Goal: Task Accomplishment & Management: Manage account settings

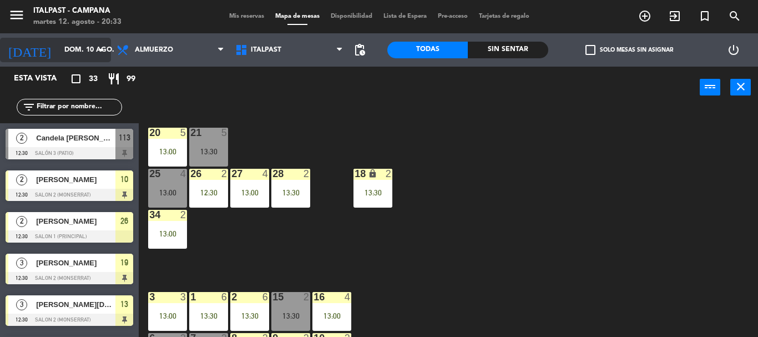
click at [97, 45] on icon "arrow_drop_down" at bounding box center [101, 49] width 13 height 13
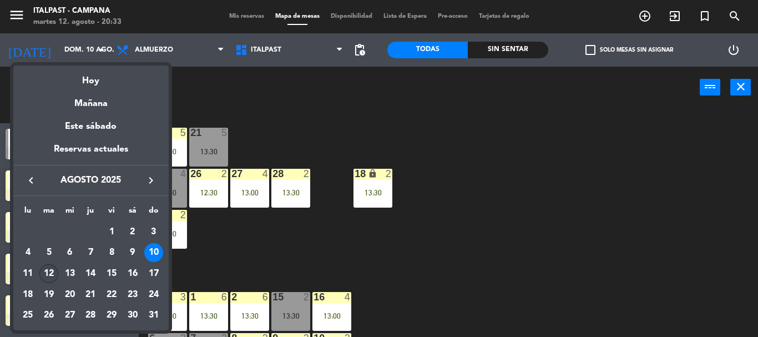
click at [48, 278] on div "12" at bounding box center [48, 273] width 19 height 19
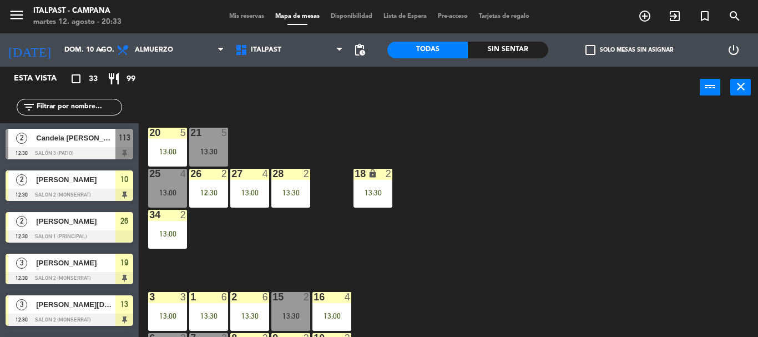
type input "[DATE] ago."
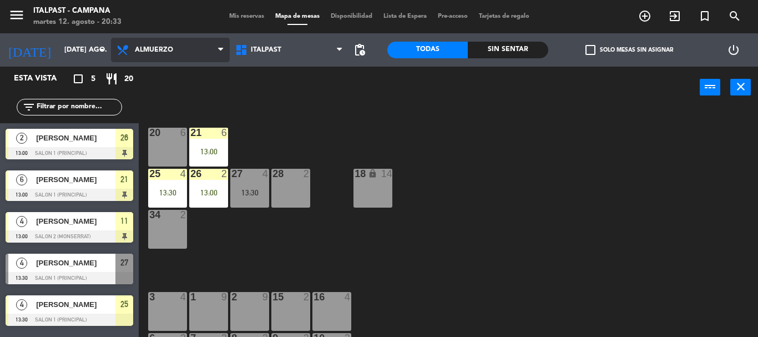
click at [148, 45] on span "Almuerzo" at bounding box center [170, 50] width 119 height 24
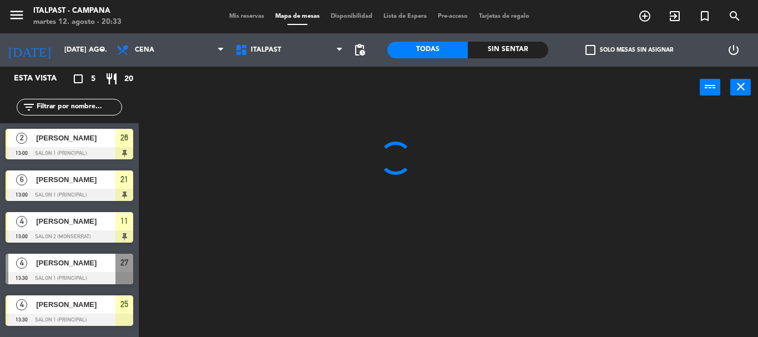
click at [151, 98] on ng-component "menu Italpast - [PERSON_NAME] martes 12. agosto - 20:33 Mis reservas Mapa de me…" at bounding box center [379, 168] width 758 height 337
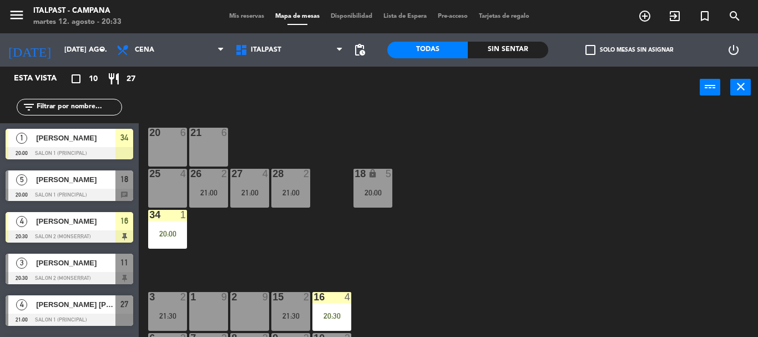
click at [354, 102] on div "power_input close" at bounding box center [419, 88] width 561 height 42
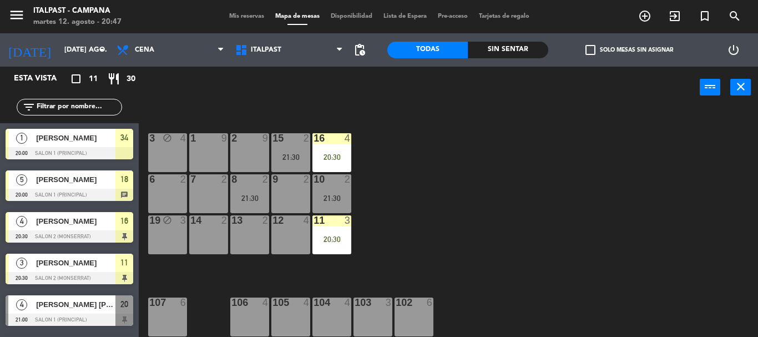
scroll to position [163, 0]
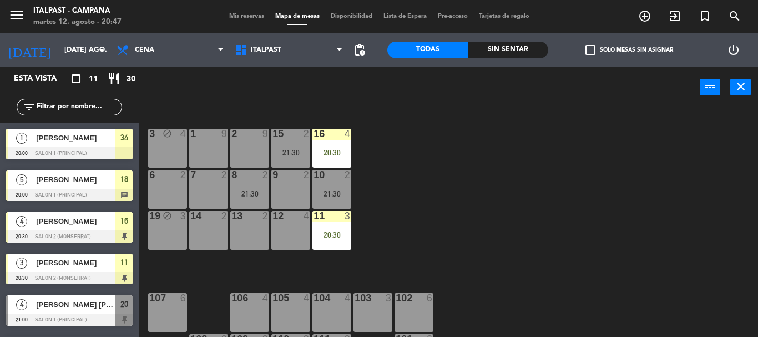
click at [286, 178] on div at bounding box center [290, 175] width 18 height 10
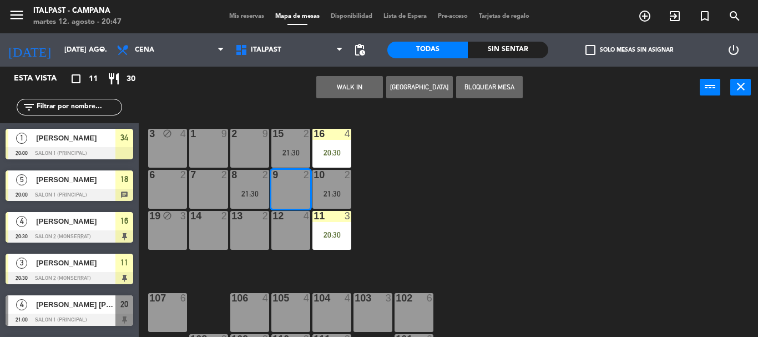
click at [500, 97] on button "Bloquear Mesa" at bounding box center [489, 87] width 67 height 22
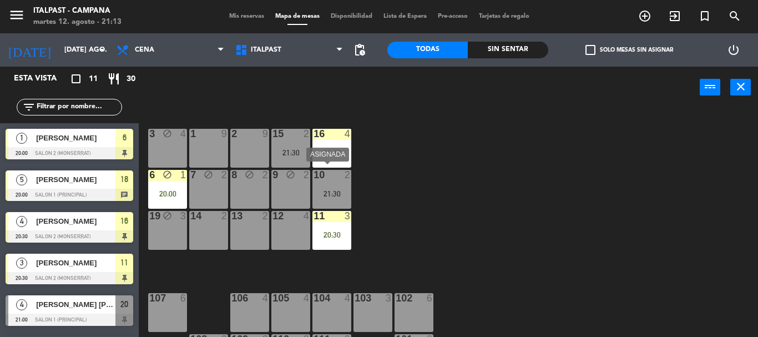
click at [349, 184] on div "10 2 21:30" at bounding box center [331, 189] width 39 height 39
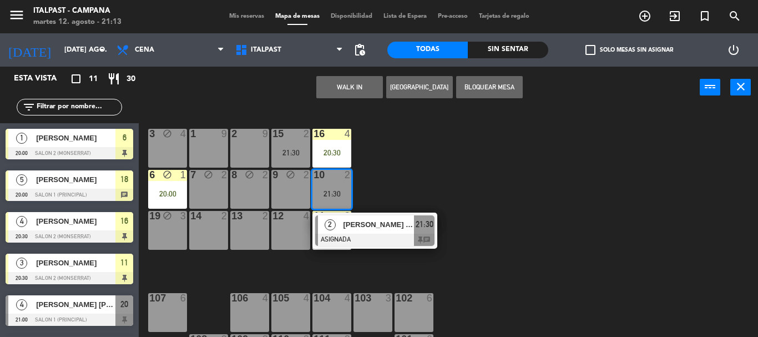
click at [403, 145] on div "20 4 21:00 21 6 25 4 26 2 21:00 27 3 21:30 28 2 21:00 18 lock 5 20:00 34 2 21:3…" at bounding box center [451, 222] width 611 height 229
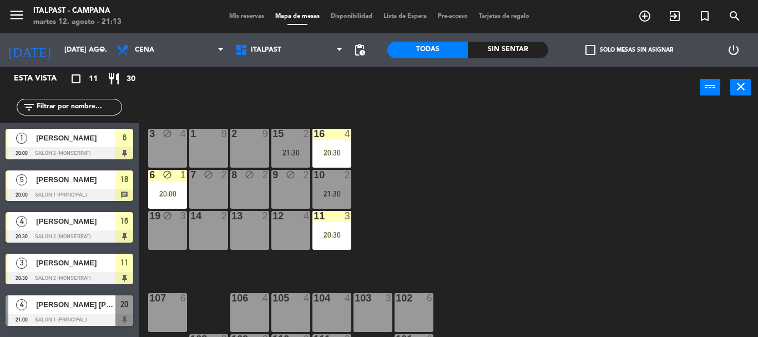
click at [304, 134] on div "16" at bounding box center [313, 134] width 18 height 10
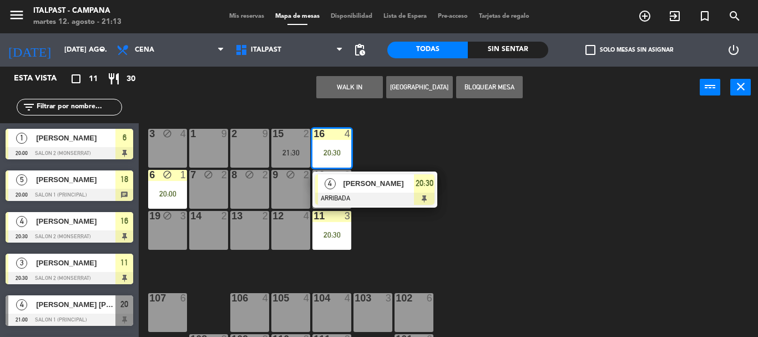
drag, startPoint x: 398, startPoint y: 130, endPoint x: 365, endPoint y: 143, distance: 35.3
click at [393, 132] on div "20 4 21:00 21 6 25 4 26 2 21:00 27 3 21:30 28 2 21:00 18 lock 5 20:00 34 2 21:3…" at bounding box center [451, 222] width 611 height 229
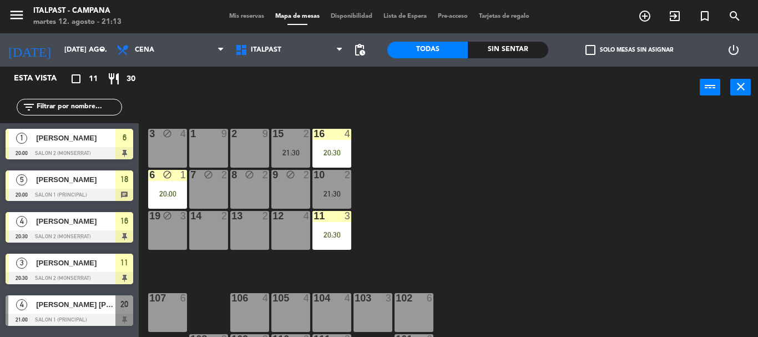
click at [301, 144] on div "15 2 21:30" at bounding box center [290, 148] width 39 height 39
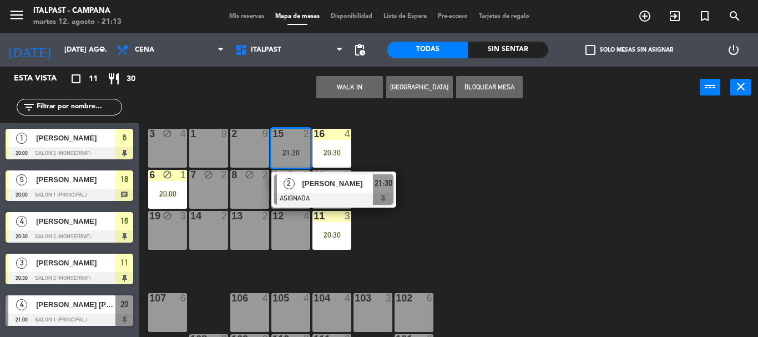
click at [419, 130] on div "20 4 21:00 21 6 25 4 26 2 21:00 27 3 21:30 28 2 21:00 18 lock 5 20:00 34 2 21:3…" at bounding box center [451, 222] width 611 height 229
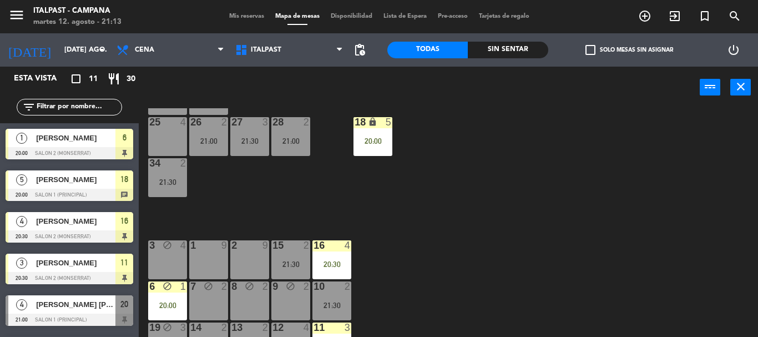
scroll to position [0, 0]
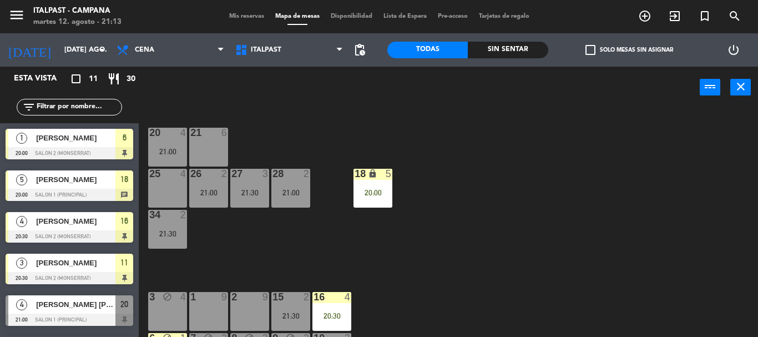
click at [212, 176] on div at bounding box center [208, 174] width 18 height 10
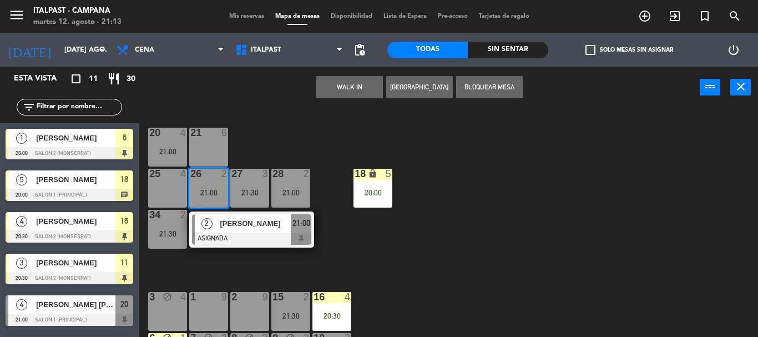
drag, startPoint x: 232, startPoint y: 271, endPoint x: 158, endPoint y: 230, distance: 84.9
click at [226, 265] on div "20 4 21:00 21 6 25 4 26 2 21:00 2 [PERSON_NAME] ASIGNADA 21:00 27 3 21:30 28 2 …" at bounding box center [451, 222] width 611 height 229
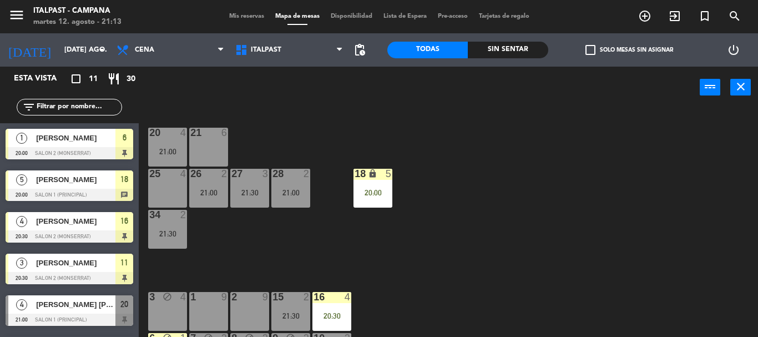
click at [165, 227] on div "34 2 21:30" at bounding box center [167, 229] width 39 height 39
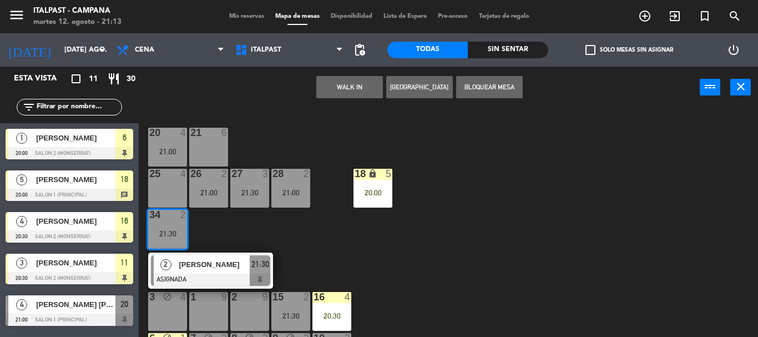
click at [229, 235] on div "20 4 21:00 21 6 25 4 26 2 21:00 27 3 21:30 28 2 21:00 18 lock 5 20:00 34 2 21:3…" at bounding box center [451, 222] width 611 height 229
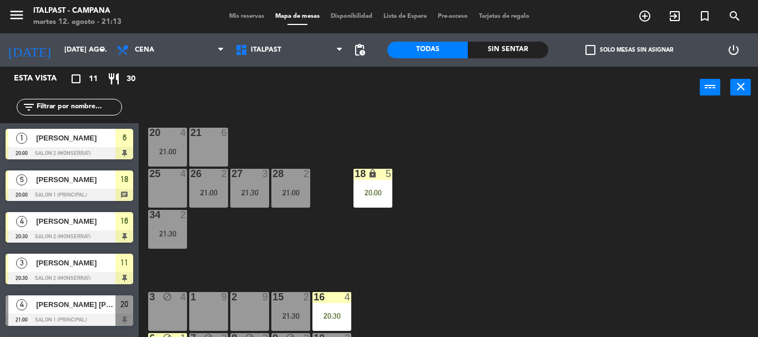
click at [181, 225] on div "34 2 21:30" at bounding box center [167, 229] width 39 height 39
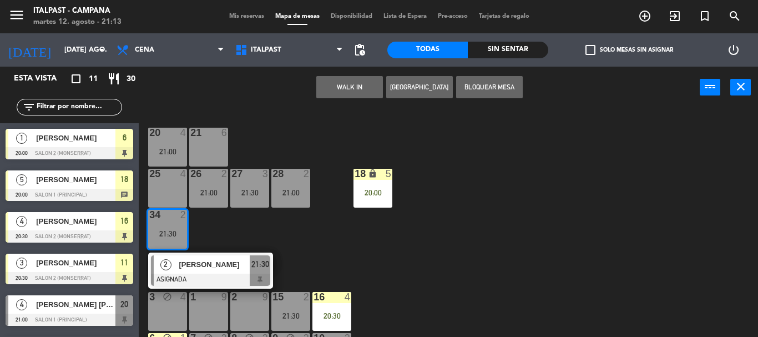
drag, startPoint x: 306, startPoint y: 258, endPoint x: 299, endPoint y: 291, distance: 33.5
click at [306, 260] on div "20 4 21:00 21 6 25 4 26 2 21:00 27 3 21:30 28 2 21:00 18 lock 5 20:00 34 2 21:3…" at bounding box center [451, 222] width 611 height 229
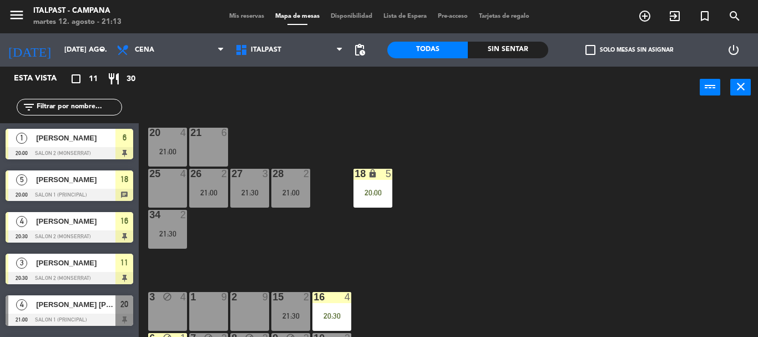
click at [296, 302] on div "15 2" at bounding box center [290, 297] width 39 height 11
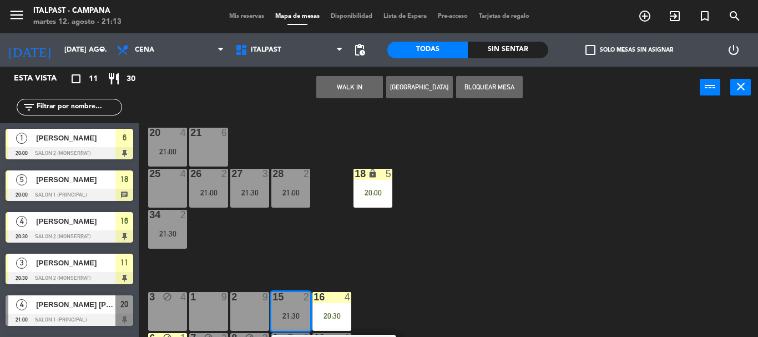
click at [181, 222] on div "34 2 21:30" at bounding box center [167, 229] width 39 height 39
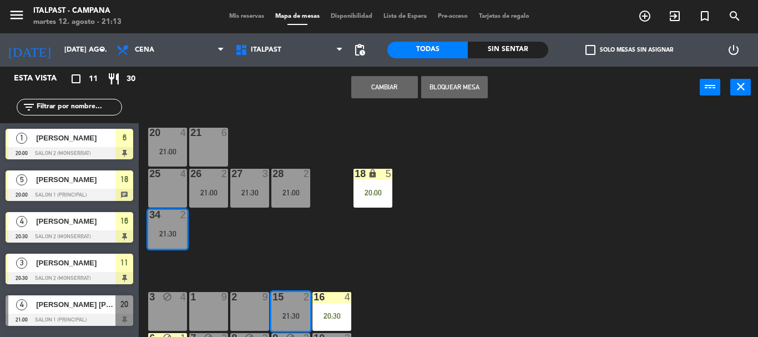
click at [387, 92] on button "Cambiar" at bounding box center [384, 87] width 67 height 22
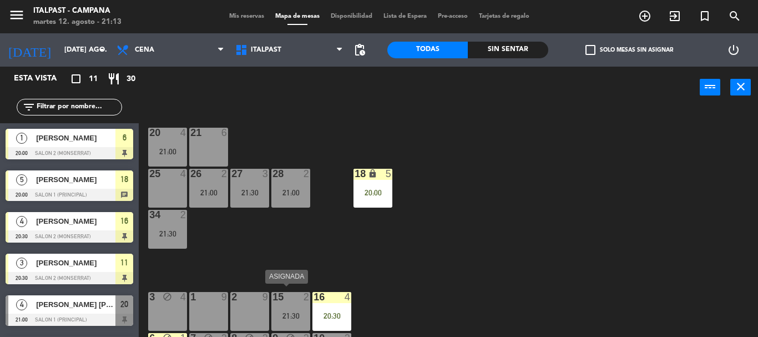
click at [293, 307] on div "15 2 21:30" at bounding box center [290, 311] width 39 height 39
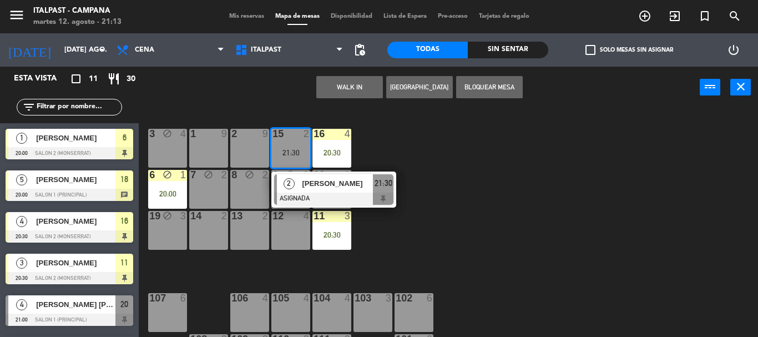
scroll to position [108, 0]
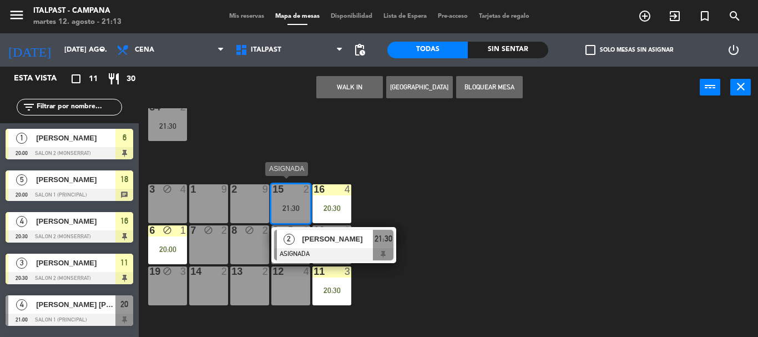
click at [370, 235] on span "[PERSON_NAME]" at bounding box center [337, 239] width 71 height 12
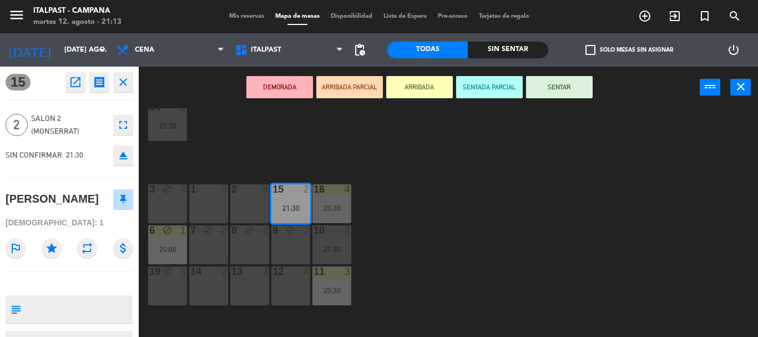
click at [413, 86] on button "ARRIBADA" at bounding box center [419, 87] width 67 height 22
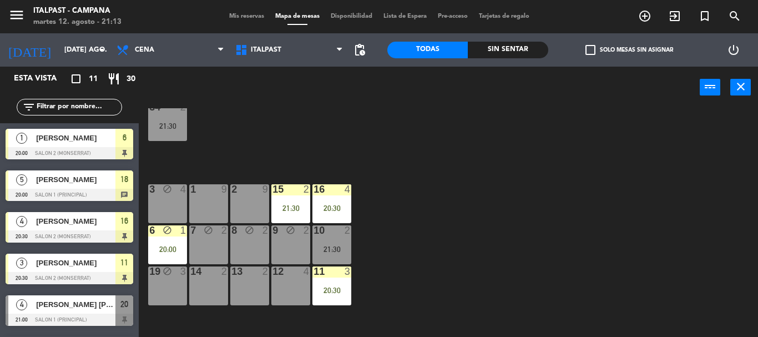
scroll to position [119, 0]
